Goal: Transaction & Acquisition: Purchase product/service

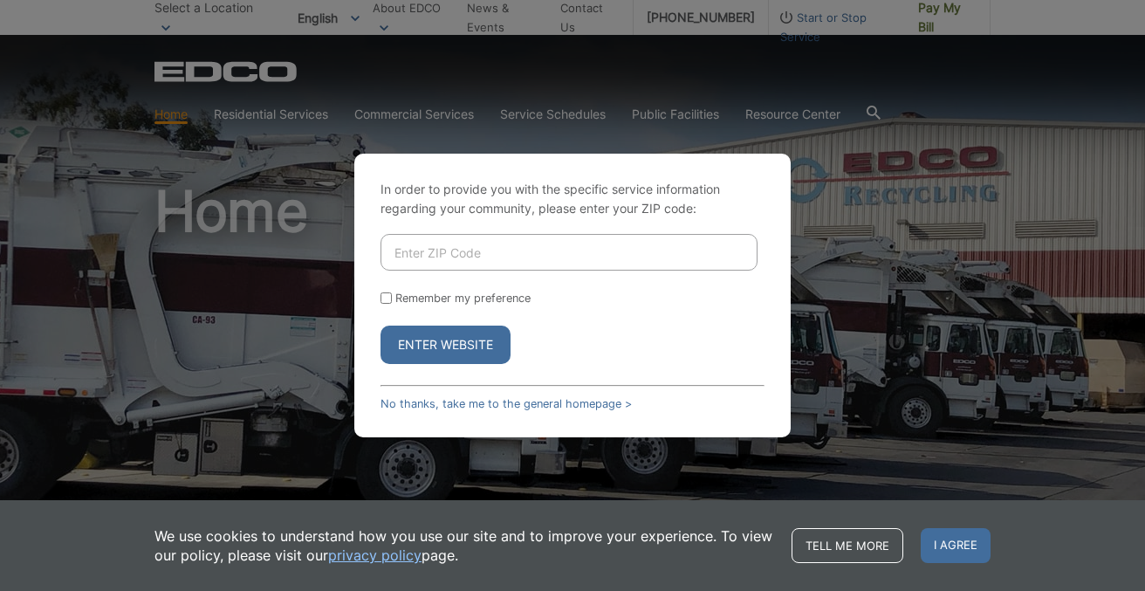
click at [458, 261] on input "Enter ZIP Code" at bounding box center [569, 252] width 377 height 37
click at [876, 355] on div "In order to provide you with the specific service information regarding your co…" at bounding box center [572, 295] width 1145 height 591
click at [519, 401] on link "No thanks, take me to the general homepage >" at bounding box center [506, 403] width 251 height 13
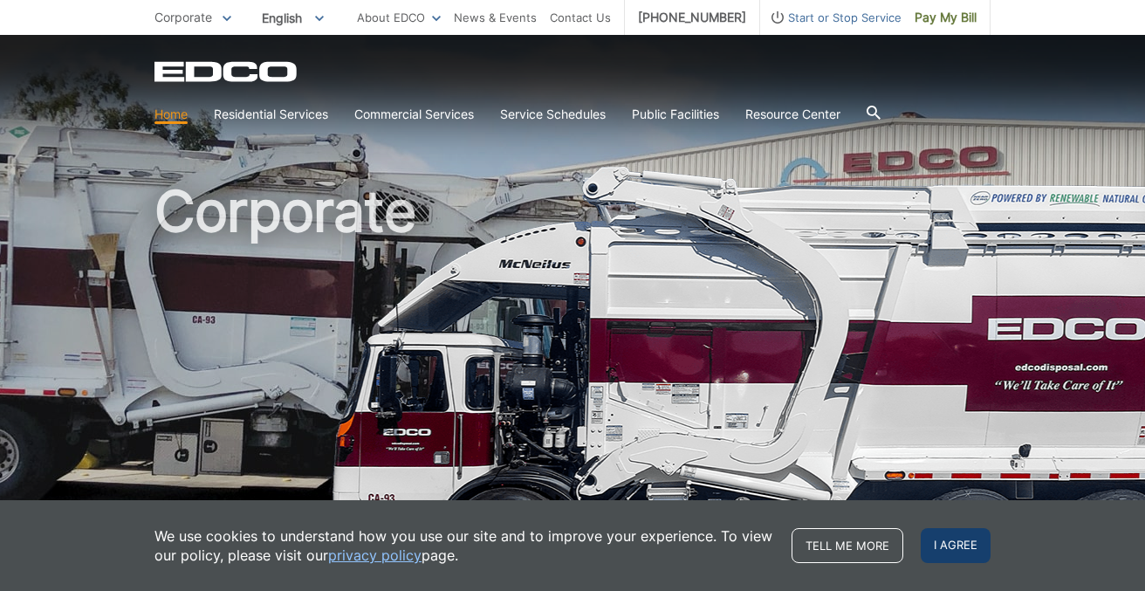
click at [950, 541] on span "I agree" at bounding box center [956, 545] width 70 height 35
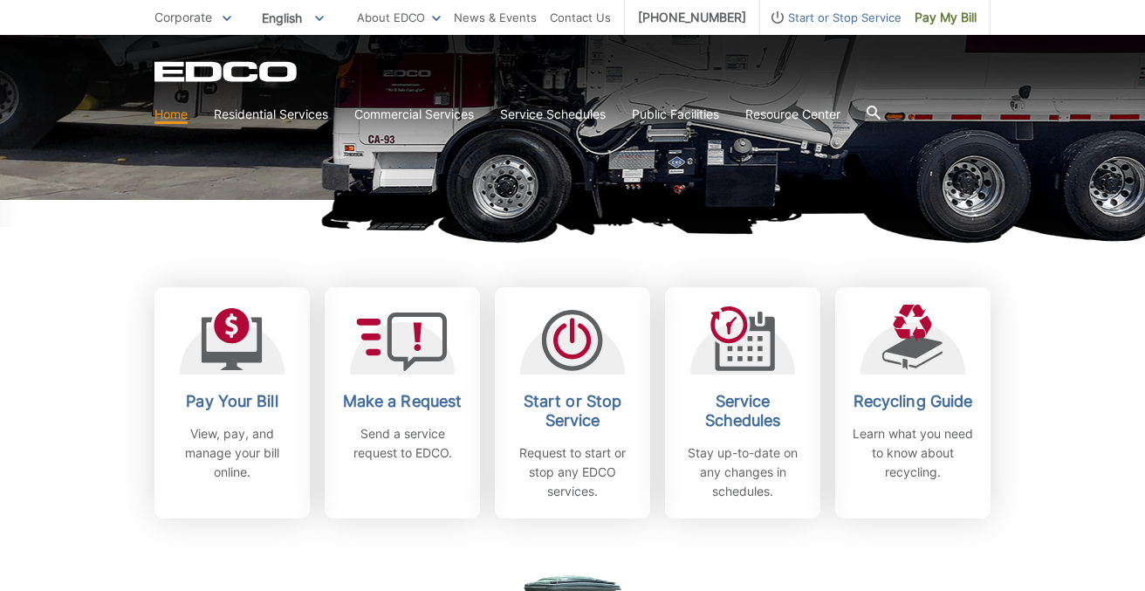
scroll to position [380, 0]
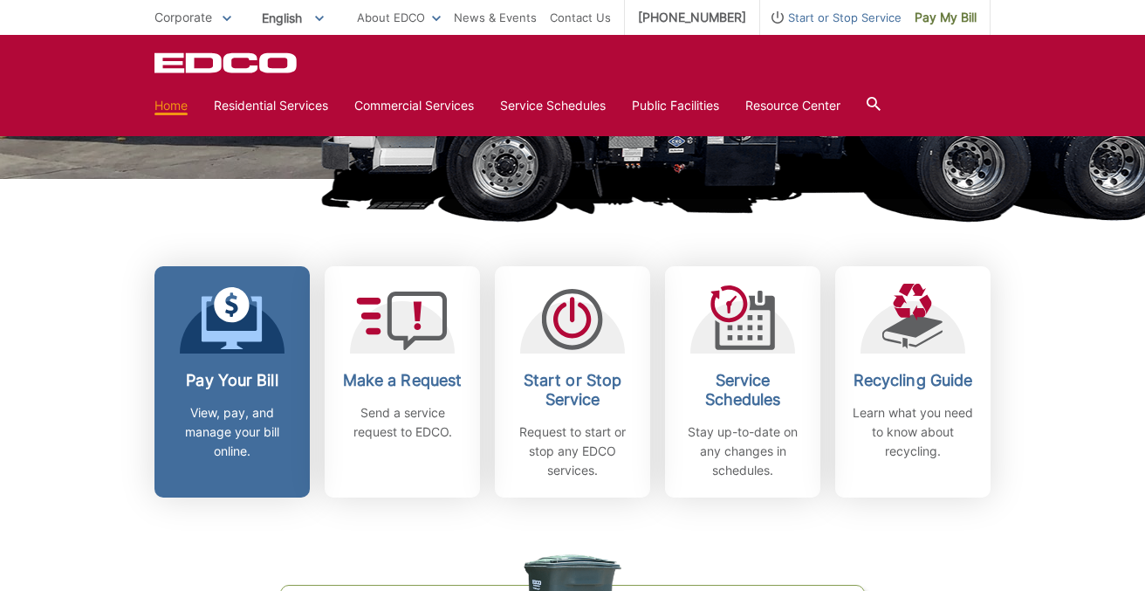
click at [240, 372] on h2 "Pay Your Bill" at bounding box center [232, 380] width 129 height 19
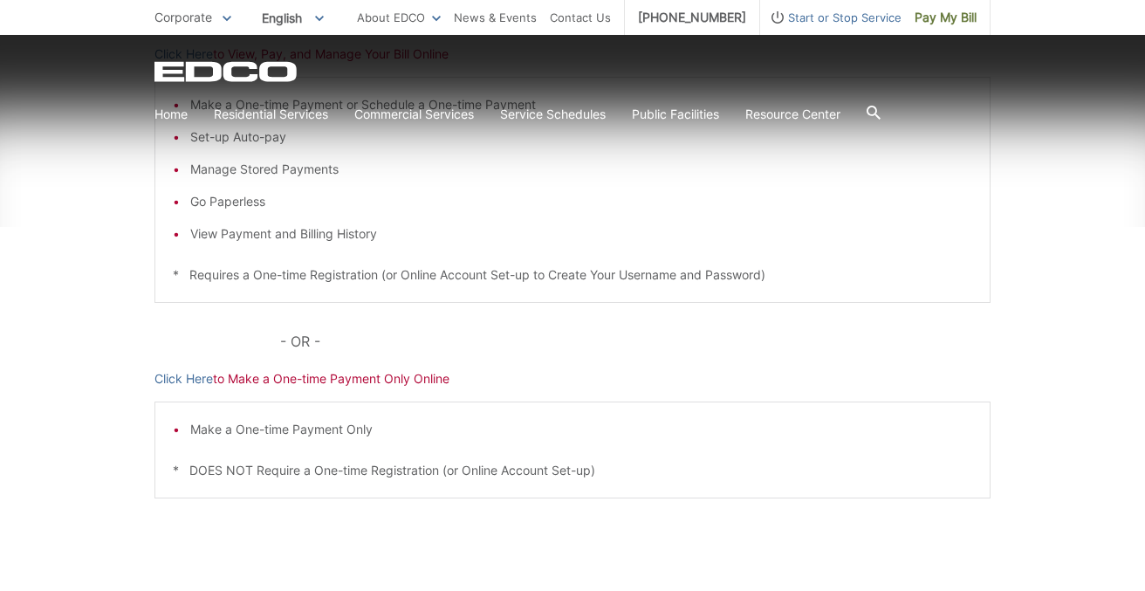
scroll to position [401, 0]
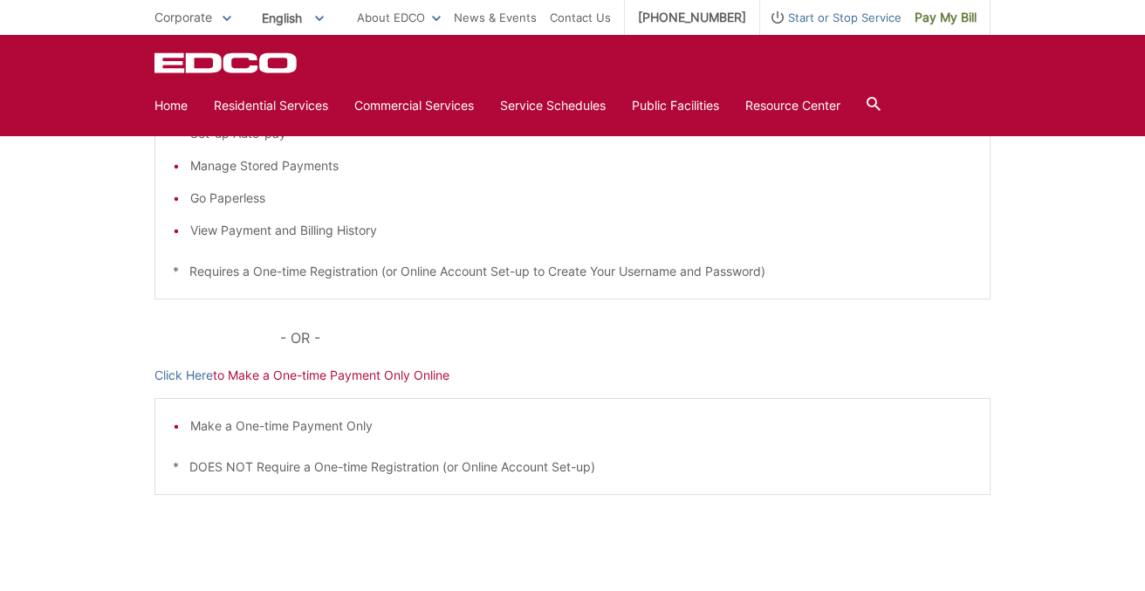
click at [189, 365] on div "Pay Your [PERSON_NAME] Here to View, Pay, and Manage Your Bill Online Make a On…" at bounding box center [573, 257] width 836 height 704
click at [168, 374] on link "Click Here" at bounding box center [184, 375] width 58 height 19
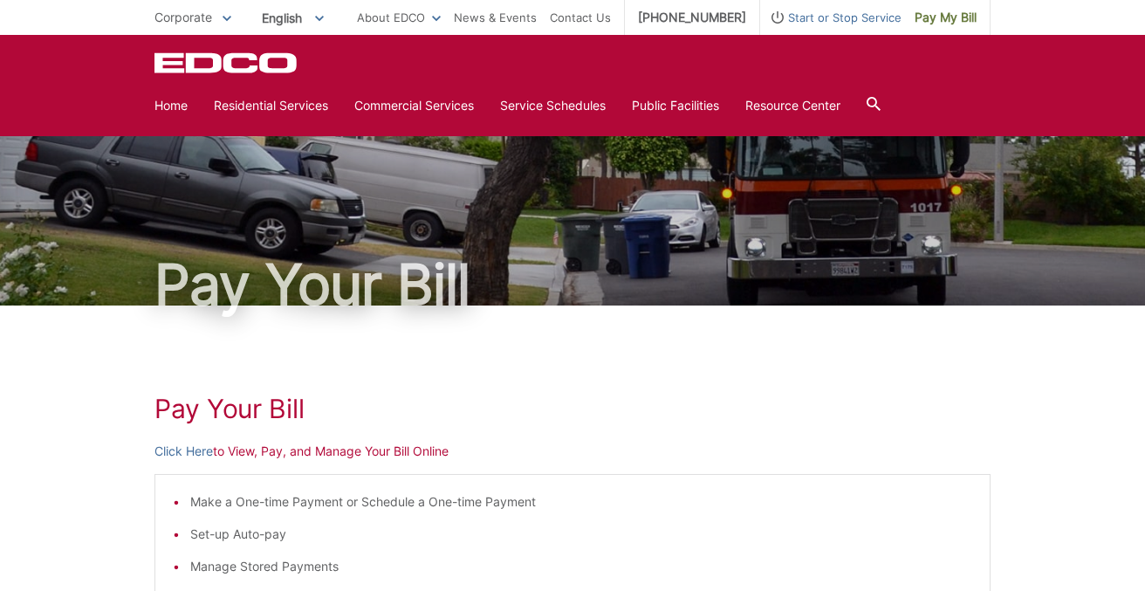
scroll to position [0, 0]
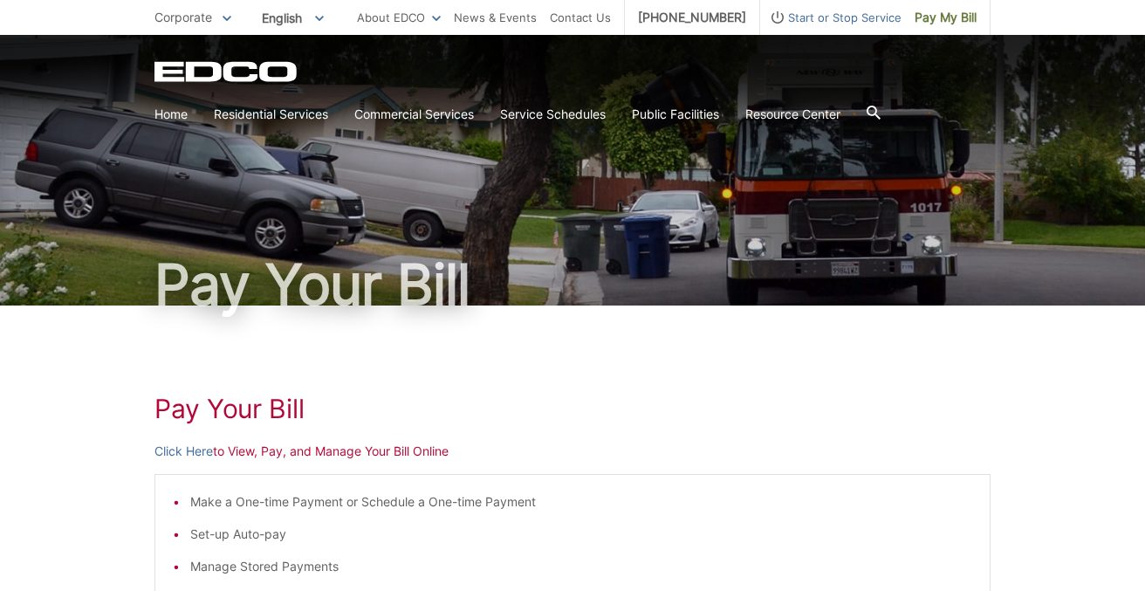
click at [366, 450] on p "Click Here to View, Pay, and Manage Your Bill Online" at bounding box center [573, 451] width 836 height 19
click at [191, 451] on link "Click Here" at bounding box center [184, 451] width 58 height 19
